Goal: Transaction & Acquisition: Purchase product/service

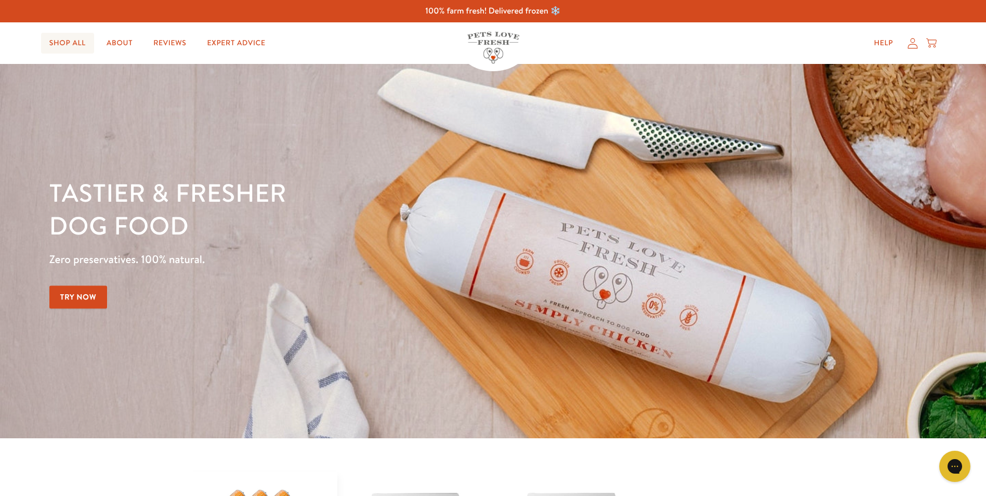
click at [74, 45] on link "Shop All" at bounding box center [67, 43] width 53 height 21
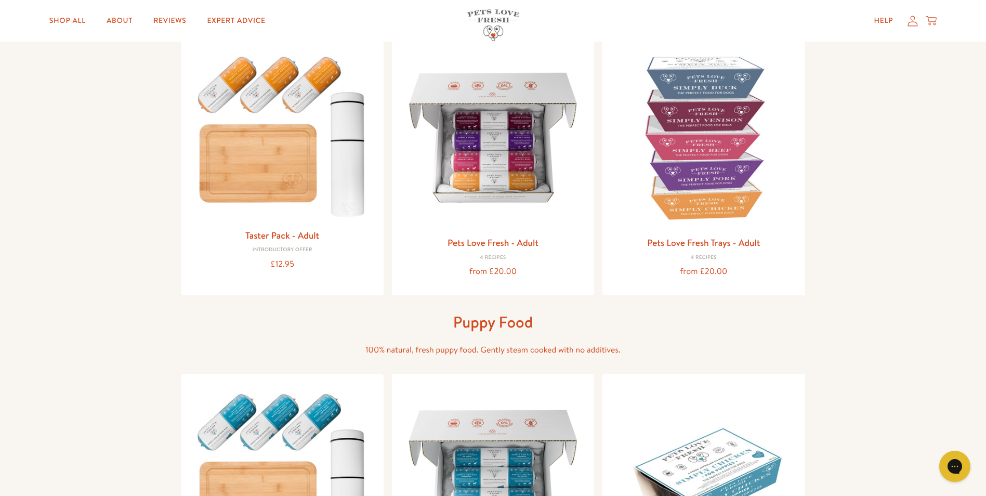
scroll to position [104, 0]
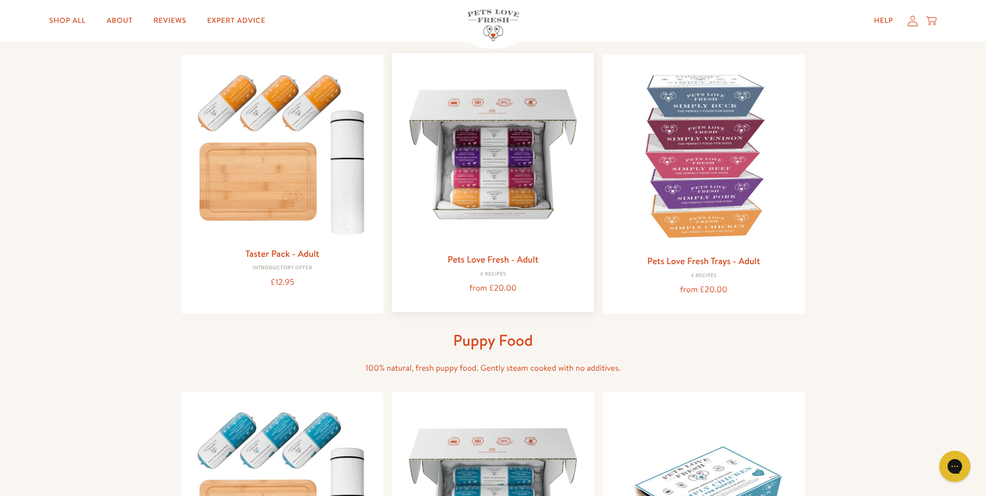
click at [488, 139] on img at bounding box center [493, 154] width 186 height 186
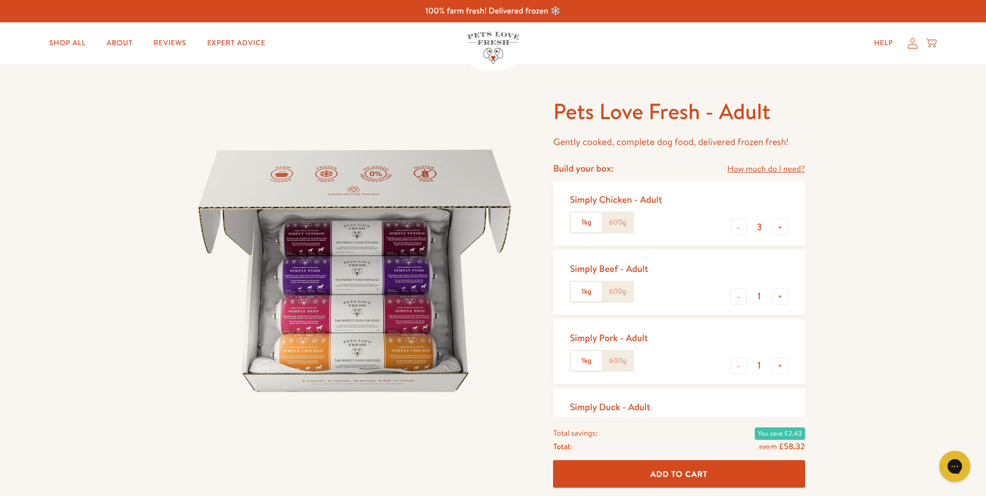
scroll to position [52, 0]
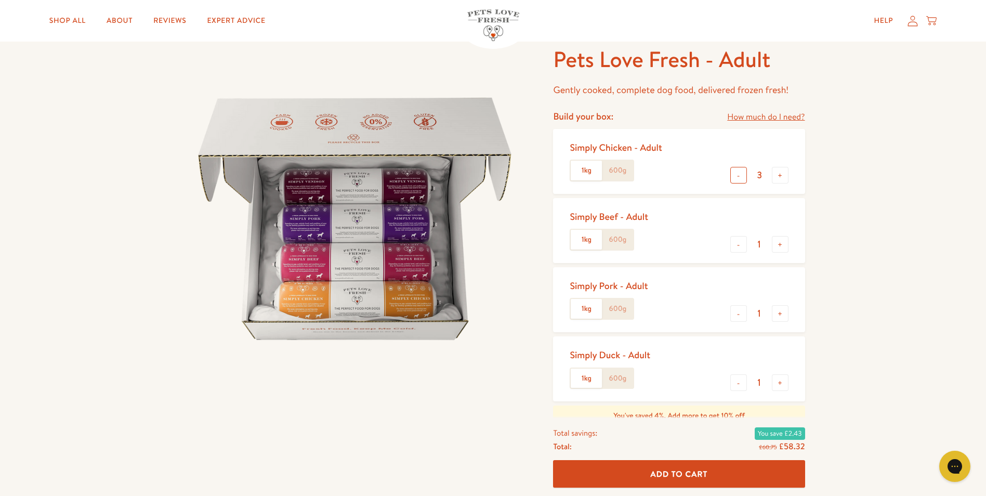
click at [741, 178] on button "-" at bounding box center [738, 175] width 17 height 17
type input "0"
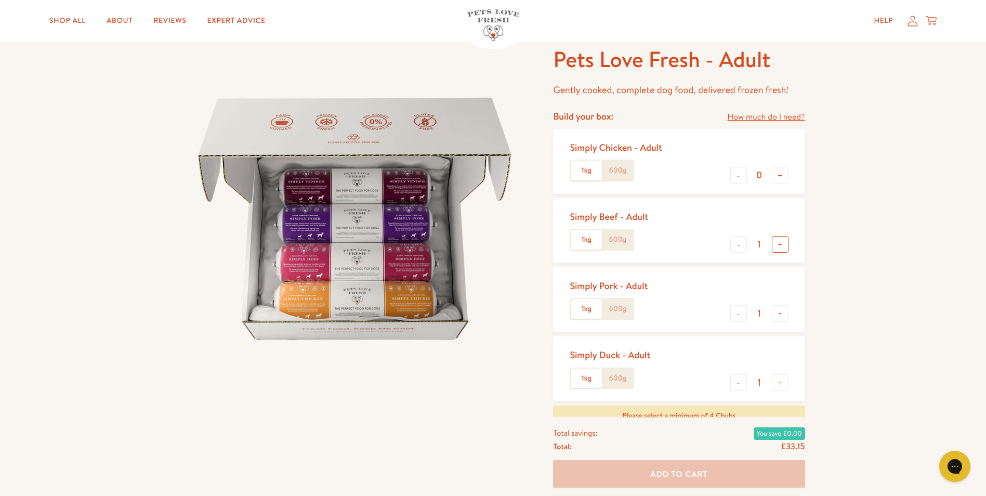
click at [784, 249] on button "+" at bounding box center [780, 244] width 17 height 17
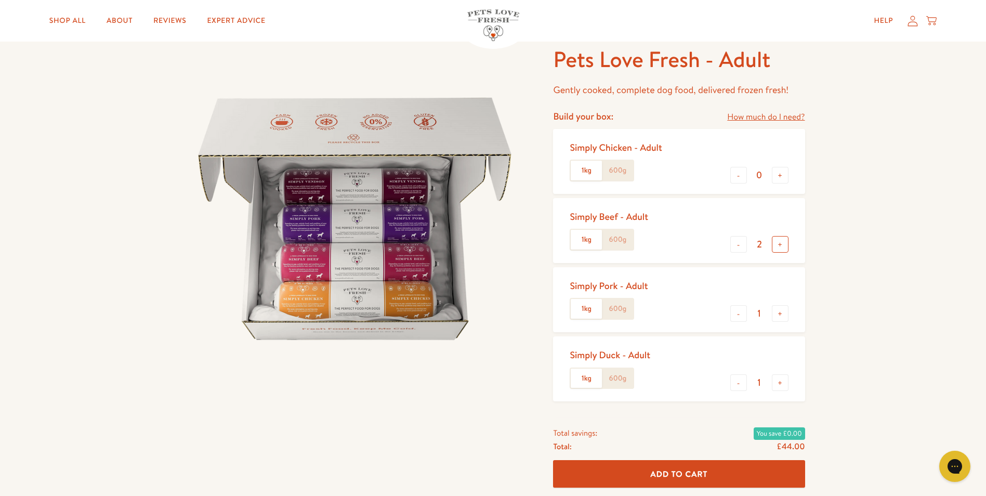
click at [784, 249] on button "+" at bounding box center [780, 244] width 17 height 17
type input "6"
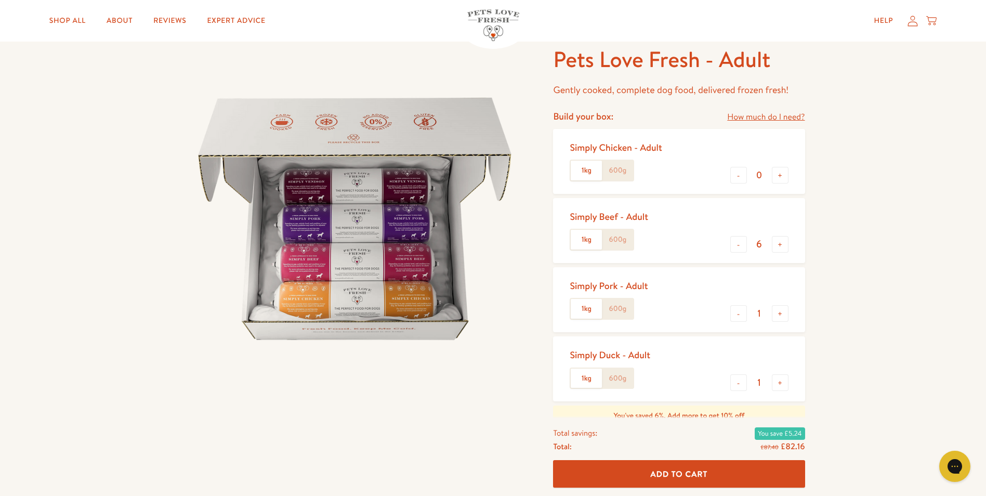
click at [614, 240] on label "600g" at bounding box center [617, 240] width 31 height 20
click at [0, 0] on input "600g" at bounding box center [0, 0] width 0 height 0
click at [591, 238] on label "1kg" at bounding box center [586, 240] width 31 height 20
click at [0, 0] on input "1kg" at bounding box center [0, 0] width 0 height 0
click at [614, 237] on label "600g" at bounding box center [617, 240] width 31 height 20
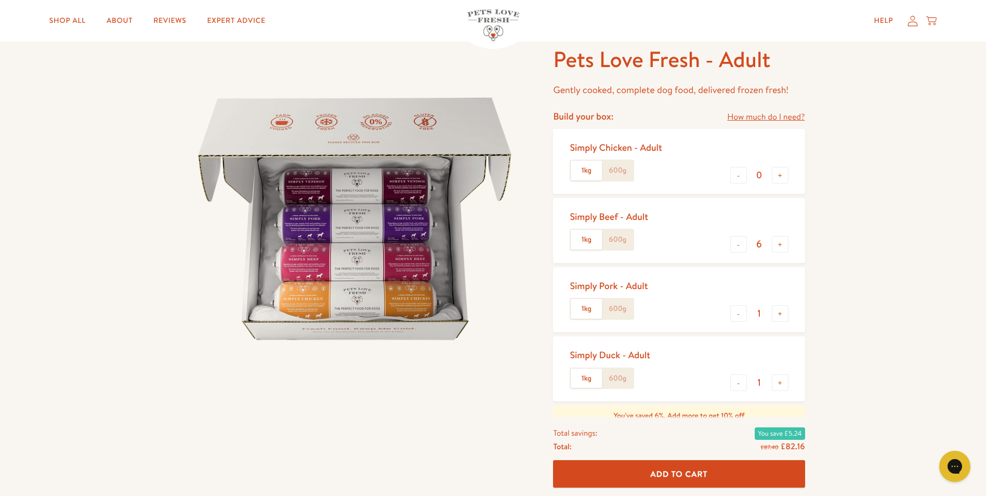
click at [0, 0] on input "600g" at bounding box center [0, 0] width 0 height 0
click at [741, 315] on button "-" at bounding box center [738, 313] width 17 height 17
type input "0"
click at [743, 385] on button "-" at bounding box center [738, 382] width 17 height 17
type input "0"
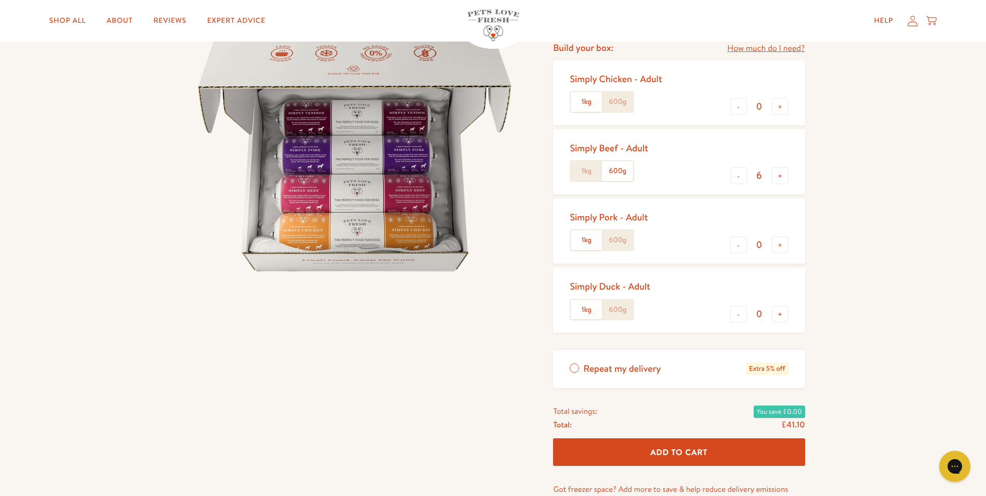
scroll to position [104, 0]
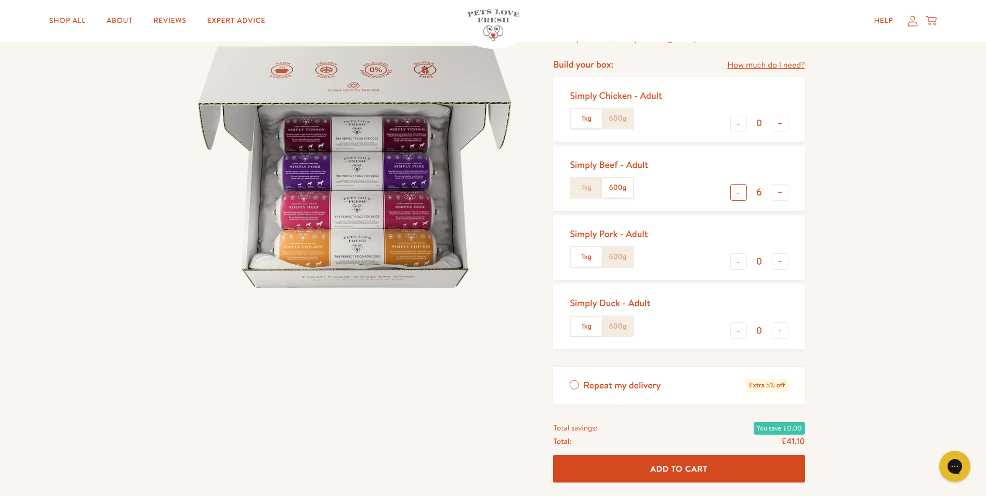
click at [737, 195] on button "-" at bounding box center [738, 192] width 17 height 17
type input "5"
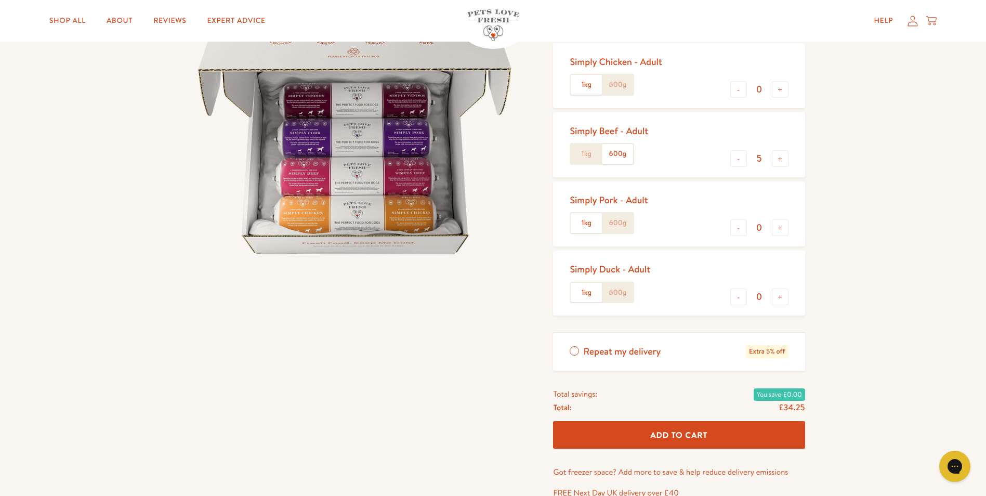
scroll to position [156, 0]
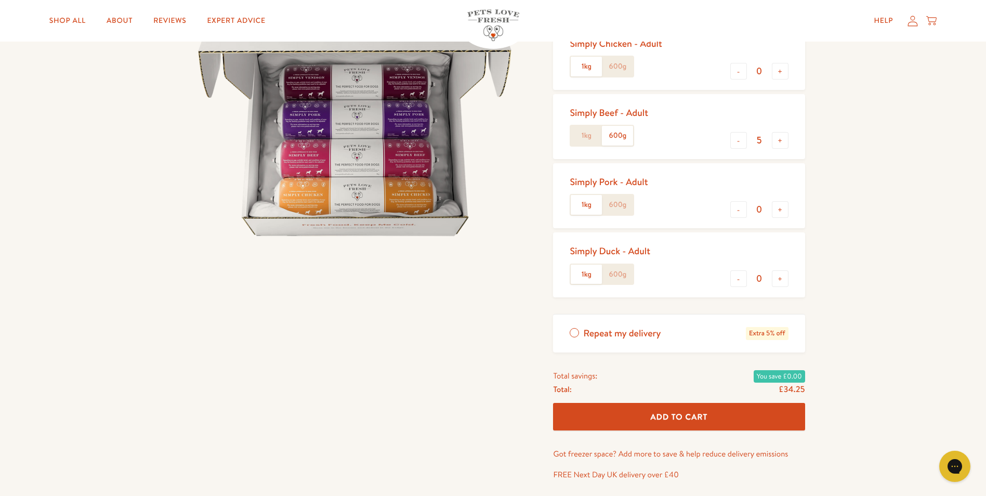
click at [576, 335] on label "Repeat my delivery Extra 5% off" at bounding box center [679, 333] width 252 height 38
click at [0, 0] on input "Repeat my delivery Extra 5% off" at bounding box center [0, 0] width 0 height 0
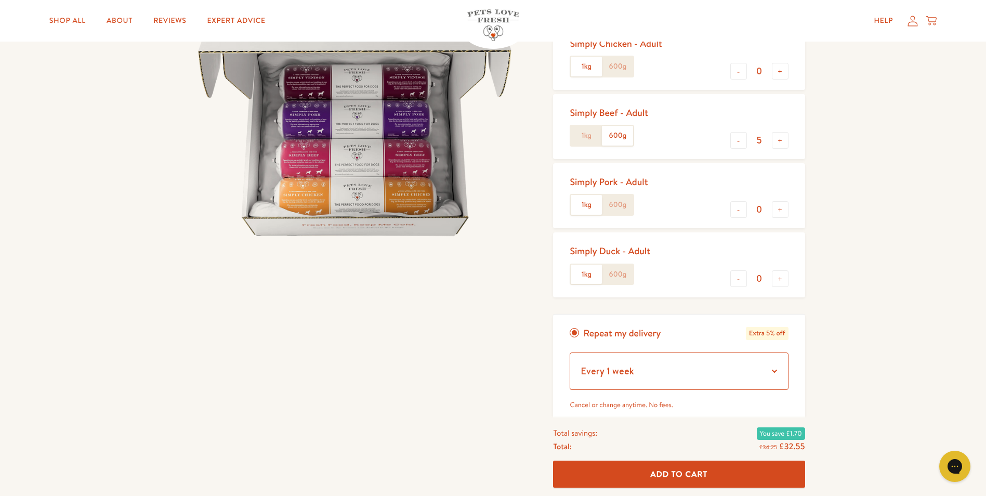
click at [774, 371] on select "Every 1 week Every 2 weeks Every 3 weeks Every 5 weeks Every 7 weeks Every 11 w…" at bounding box center [679, 370] width 218 height 37
select select "Every 5 weeks"
click at [570, 352] on select "Every 1 week Every 2 weeks Every 3 weeks Every 5 weeks Every 7 weeks Every 11 w…" at bounding box center [679, 370] width 218 height 37
